Goal: Information Seeking & Learning: Learn about a topic

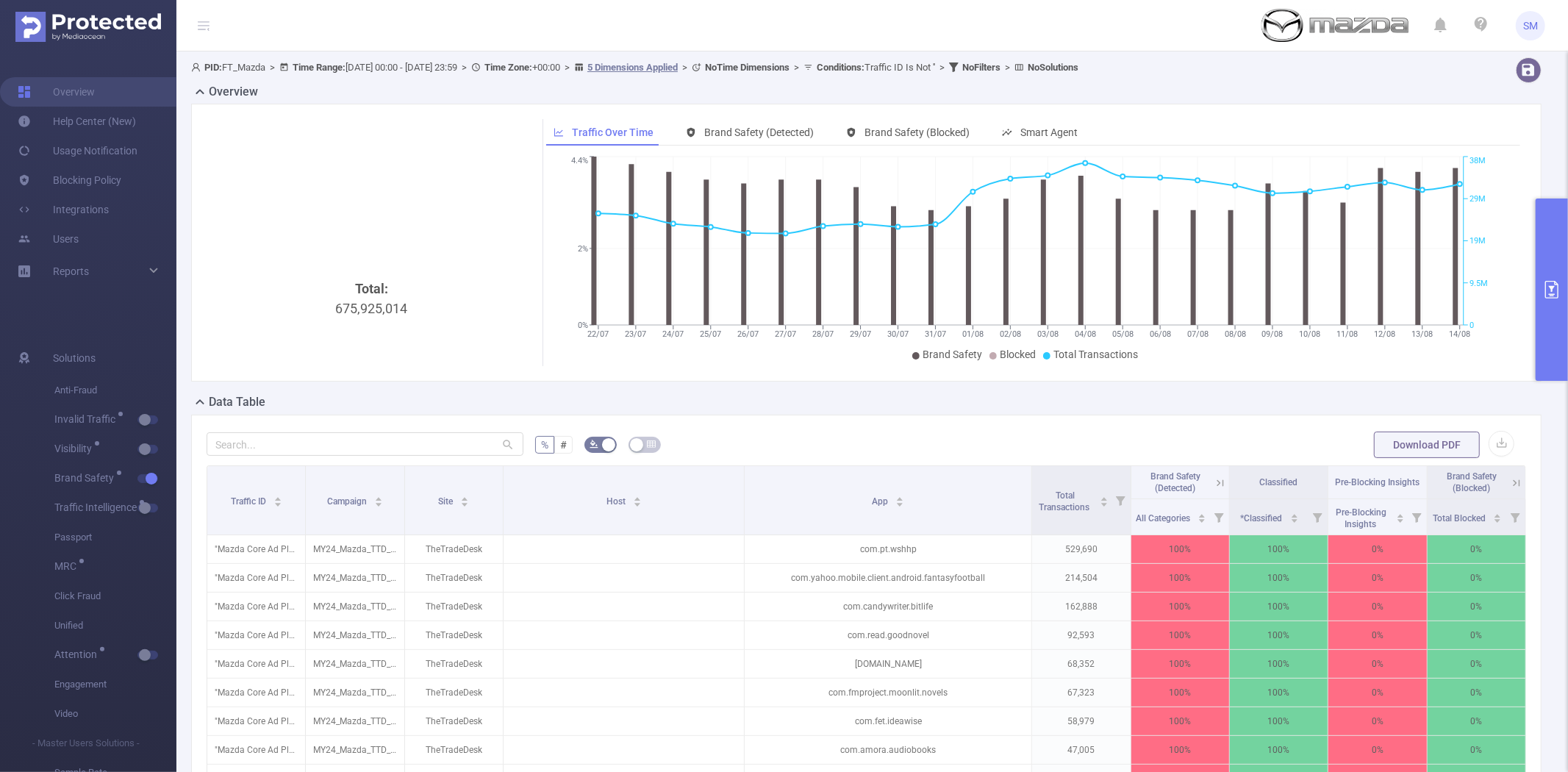
scroll to position [0, 2]
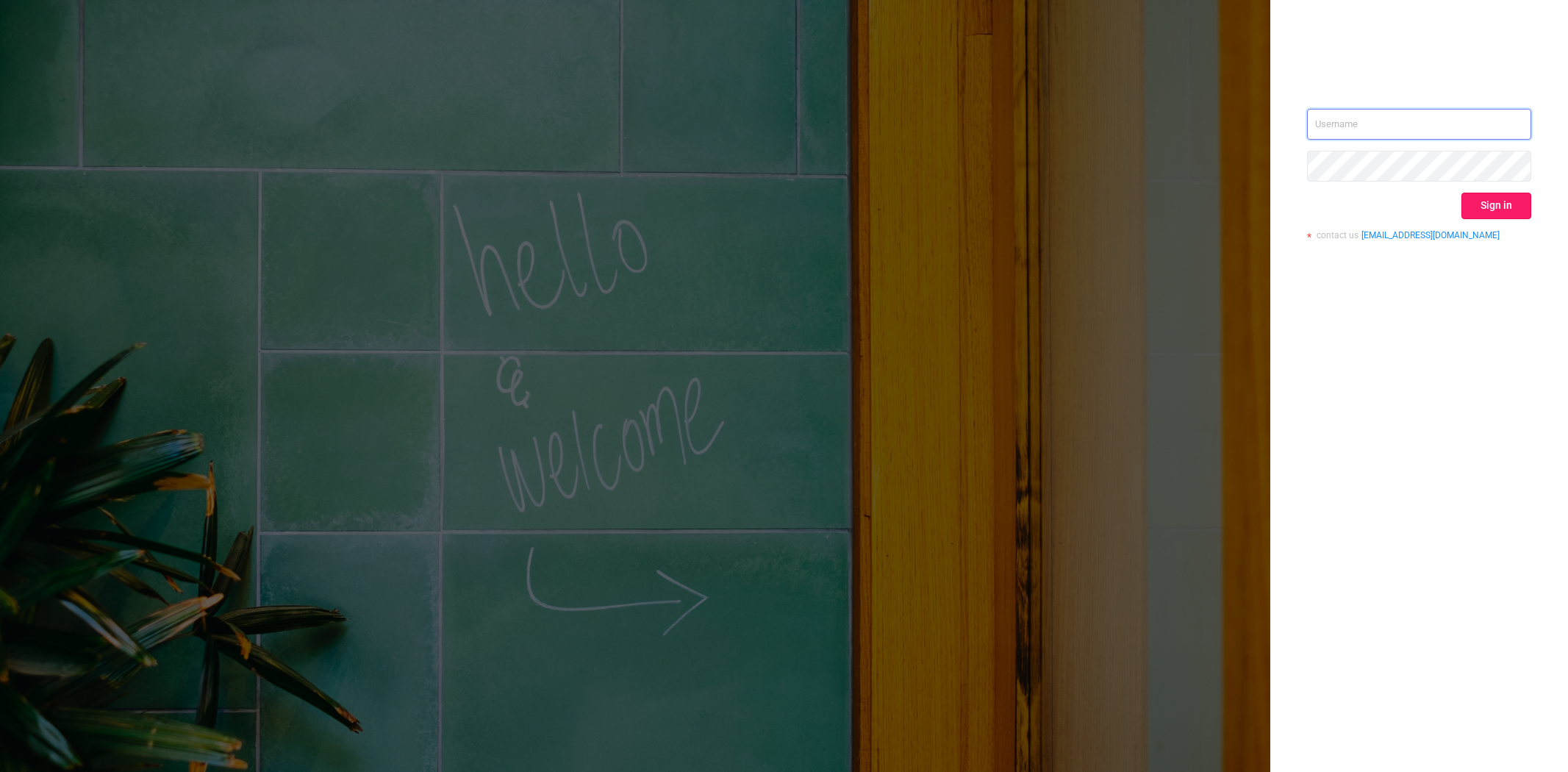
type input "[PERSON_NAME][EMAIL_ADDRESS][DOMAIN_NAME]"
click at [1493, 203] on button "Sign in" at bounding box center [1497, 206] width 70 height 26
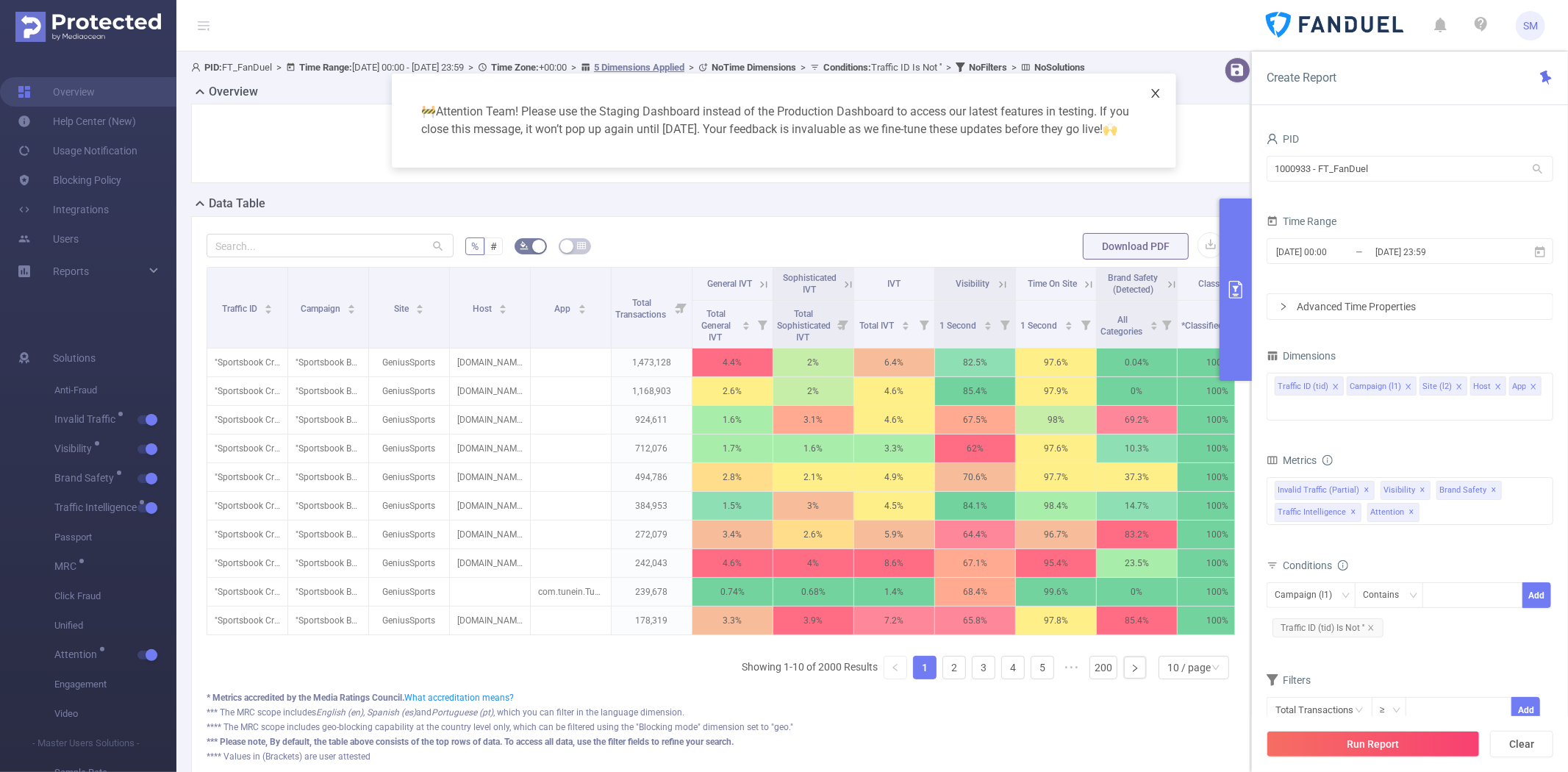
click at [1155, 96] on icon "icon: close" at bounding box center [1156, 93] width 11 height 11
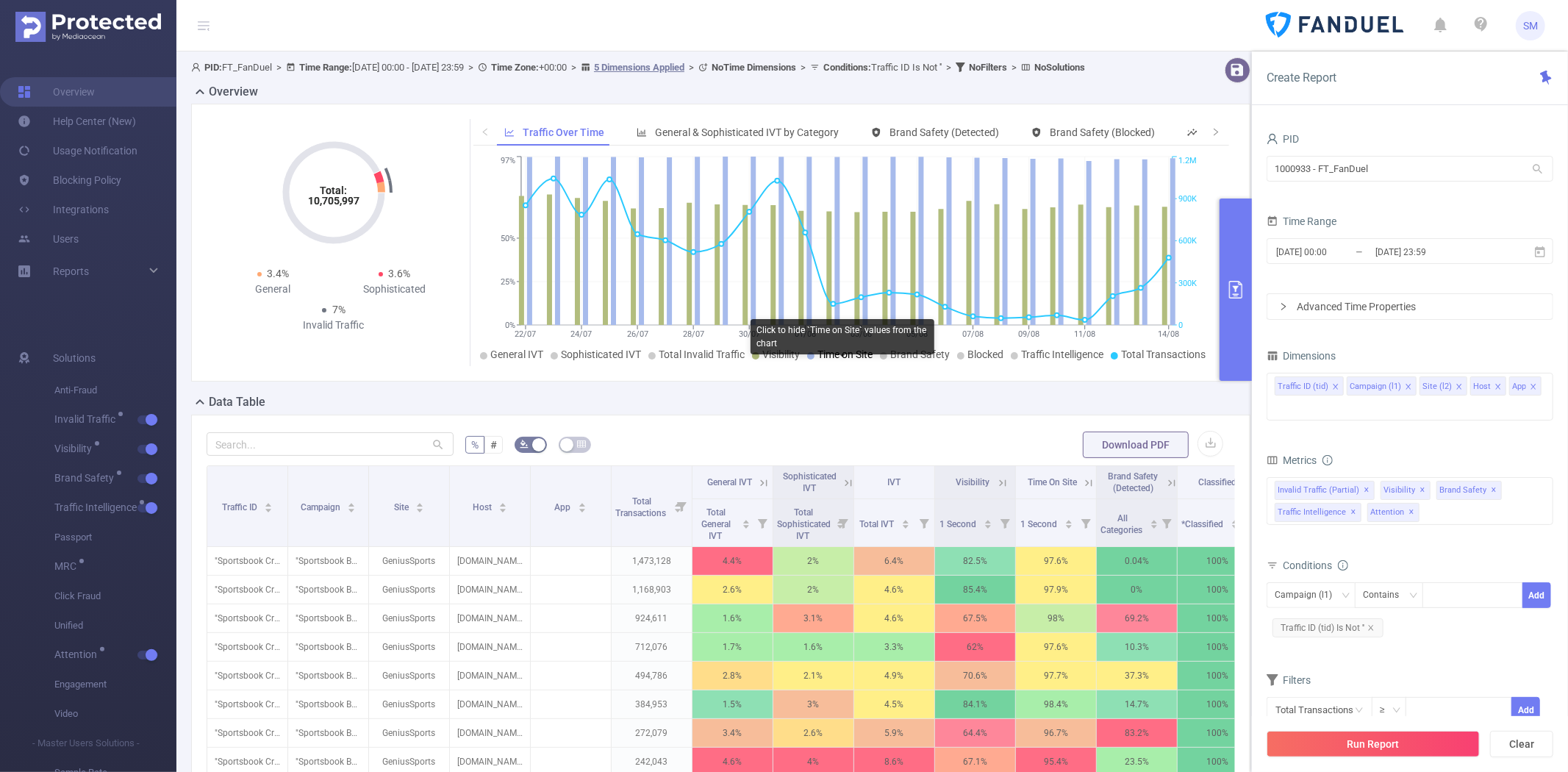
drag, startPoint x: 820, startPoint y: 375, endPoint x: 798, endPoint y: 373, distance: 22.1
click at [821, 360] on span "Time on Site" at bounding box center [845, 355] width 56 height 11
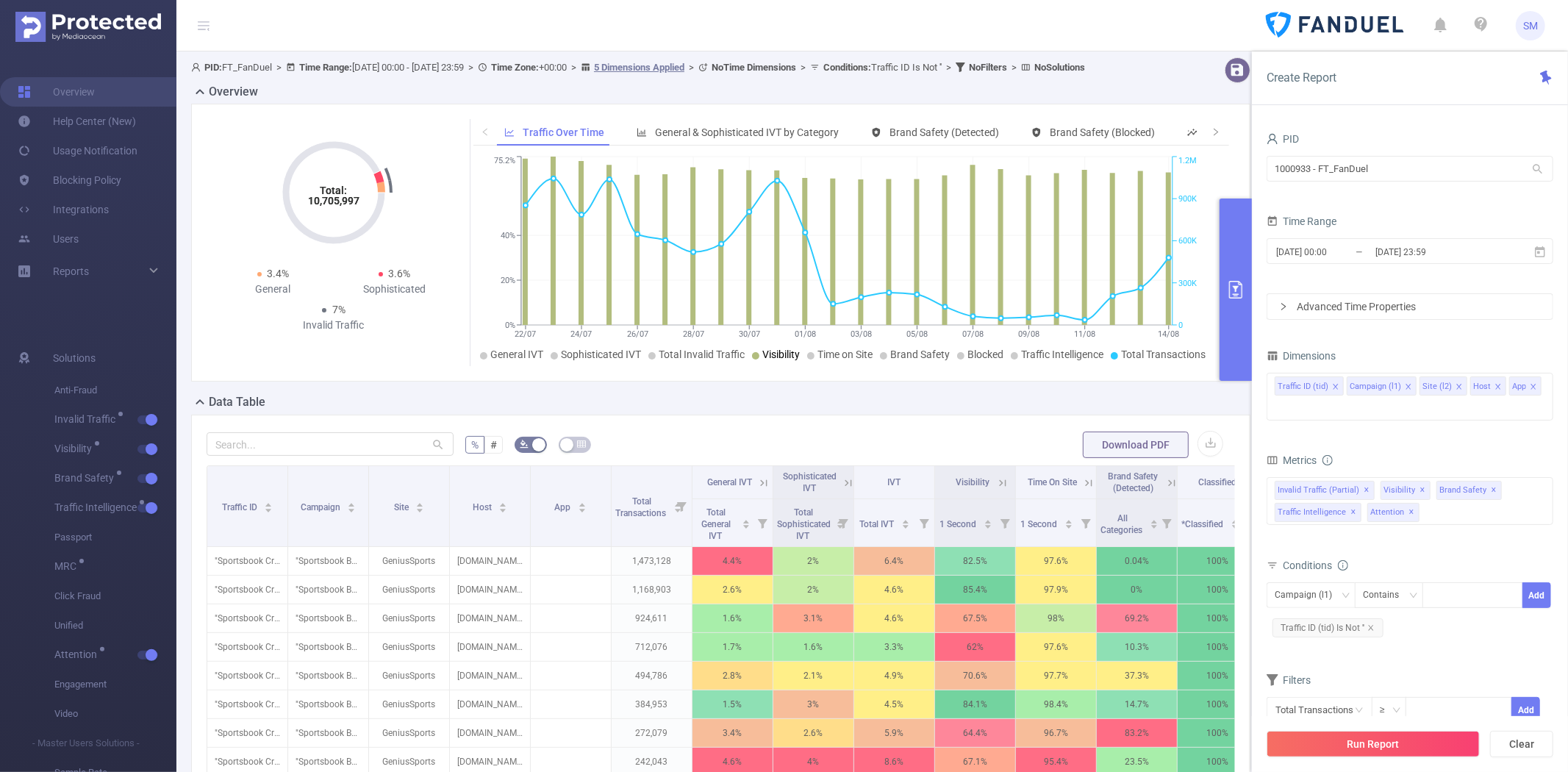
click at [770, 360] on span "Visibility" at bounding box center [782, 355] width 38 height 11
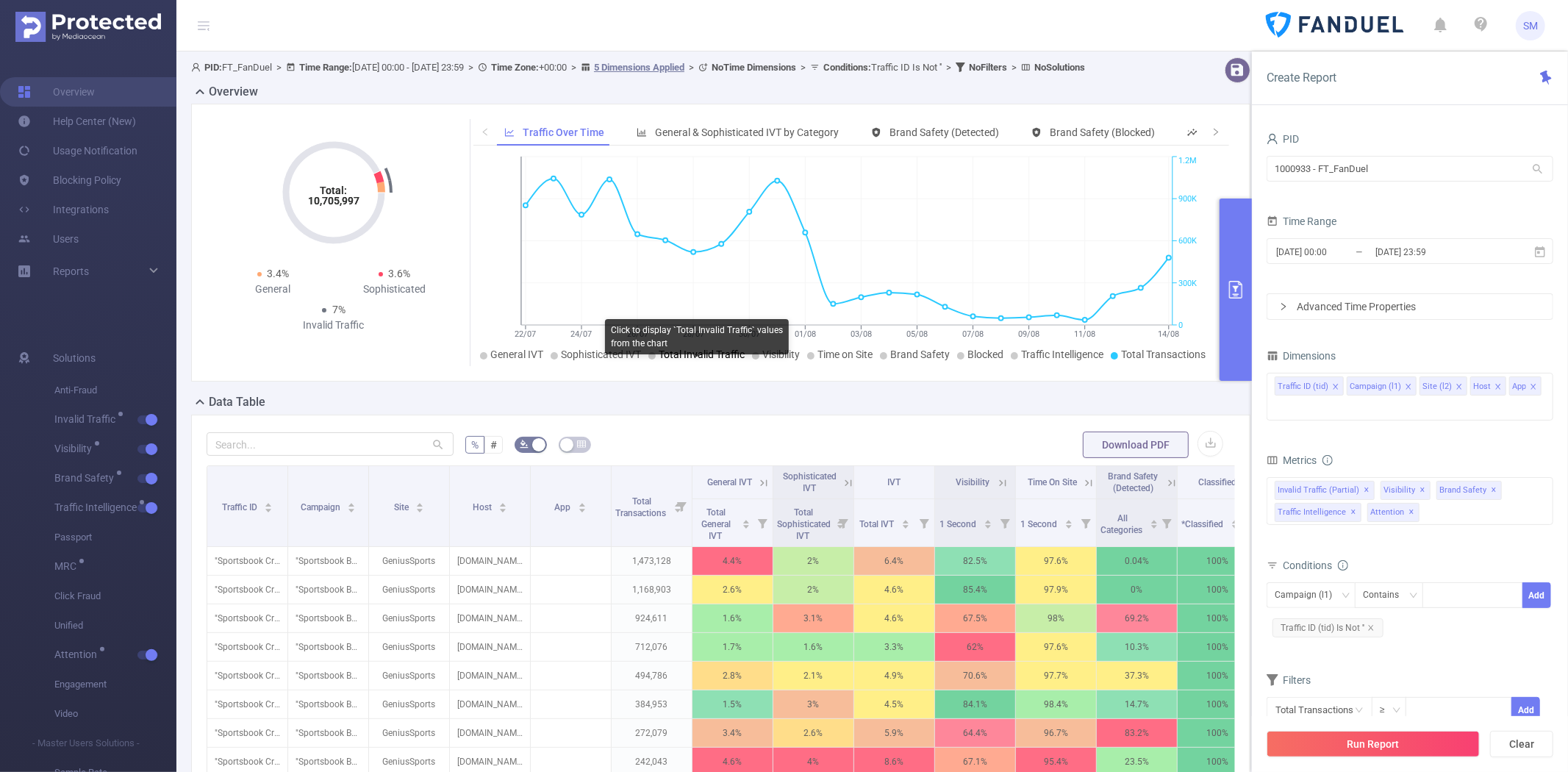
click at [666, 360] on span "Total Invalid Traffic" at bounding box center [702, 355] width 86 height 11
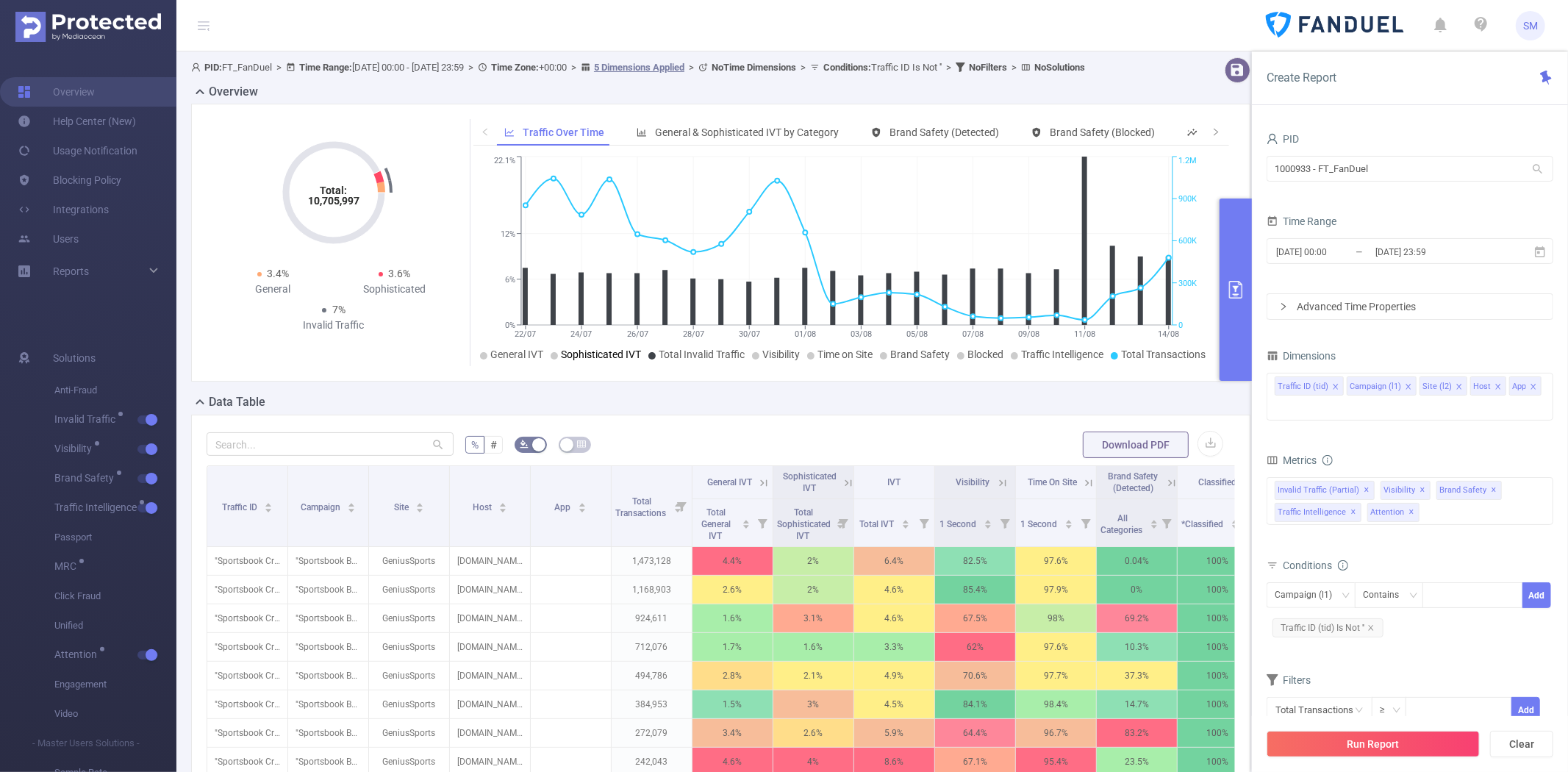
click at [627, 360] on span "Sophisticated IVT" at bounding box center [601, 355] width 80 height 11
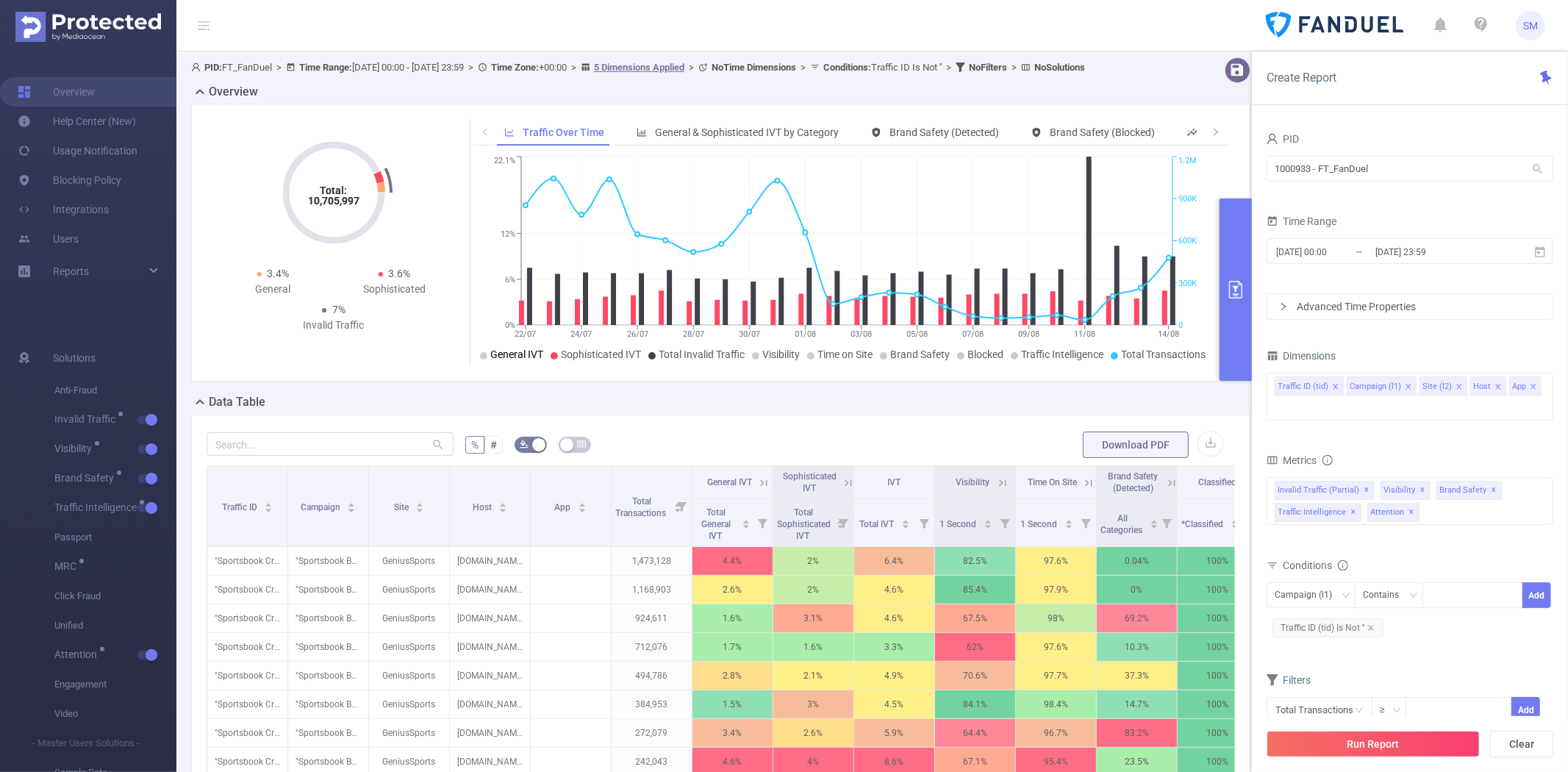
click at [520, 360] on span "General IVT" at bounding box center [516, 355] width 53 height 11
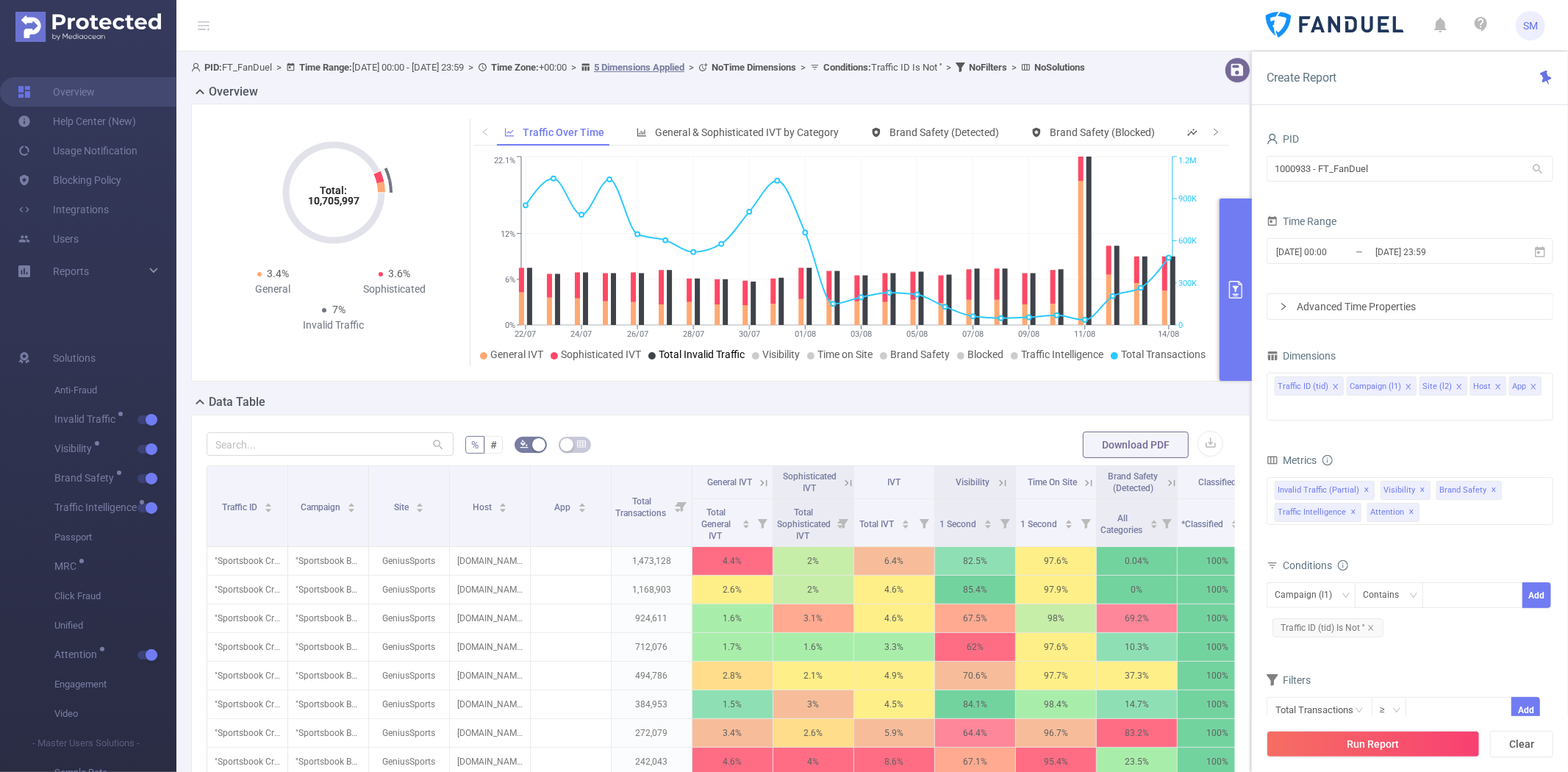
click at [693, 360] on span "Total Invalid Traffic" at bounding box center [702, 355] width 86 height 11
